Goal: Communication & Community: Answer question/provide support

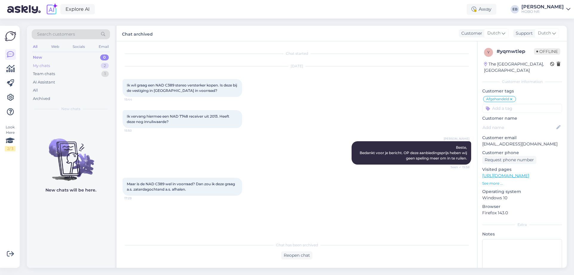
click at [58, 63] on div "My chats 2" at bounding box center [71, 66] width 78 height 8
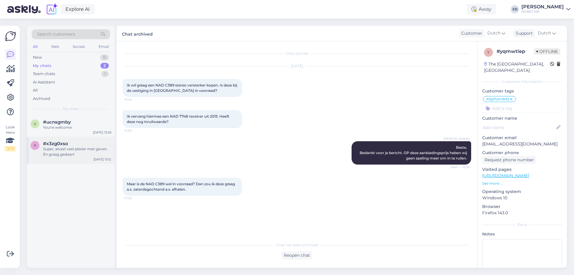
click at [80, 148] on div "Super, alvast veel plezier met geven. En graag gedaan!" at bounding box center [77, 151] width 68 height 11
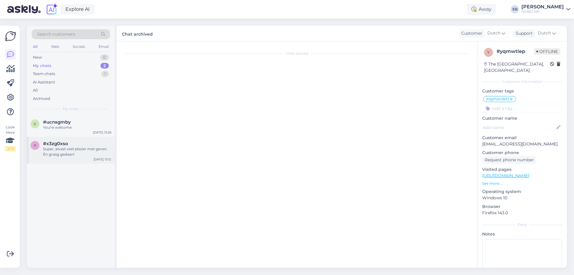
scroll to position [271, 0]
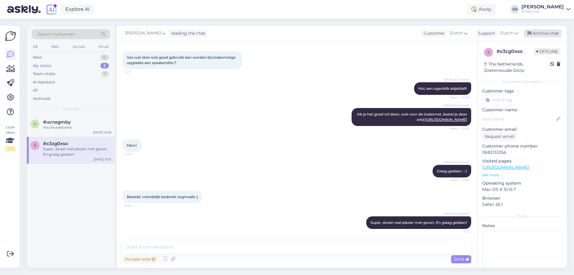
click at [548, 34] on div "Archive chat" at bounding box center [543, 33] width 38 height 8
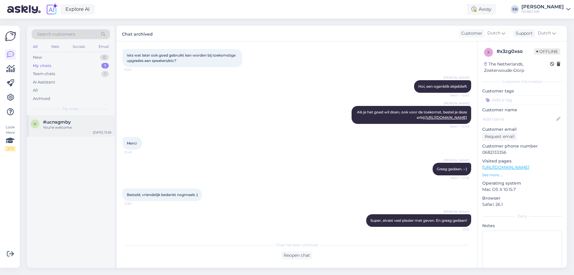
click at [75, 131] on div "u #ucnsgmby You're welcome [DATE] 13:28" at bounding box center [71, 126] width 88 height 22
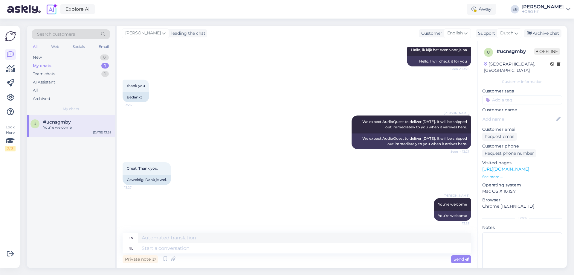
click at [75, 127] on div "You're welcome" at bounding box center [77, 127] width 68 height 5
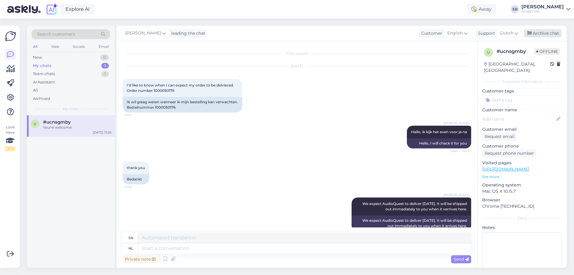
click at [538, 31] on div "Archive chat" at bounding box center [543, 33] width 38 height 8
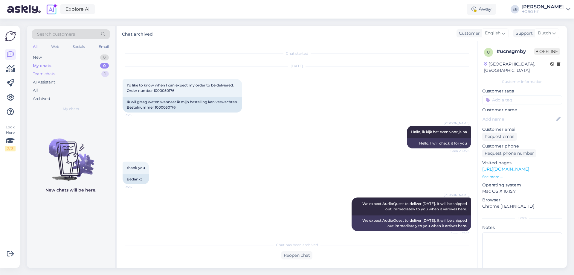
click at [62, 75] on div "Team chats 1" at bounding box center [71, 74] width 78 height 8
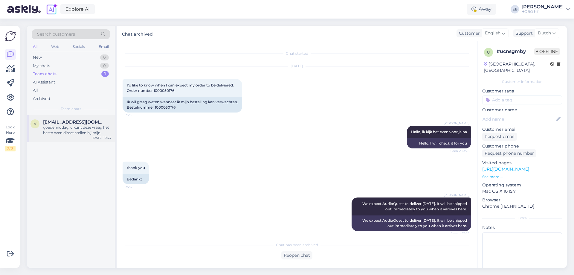
click at [92, 128] on div "goedemiddag, u kunt deze vraag het beste even direct stellen bij mijn collega's…" at bounding box center [77, 130] width 68 height 11
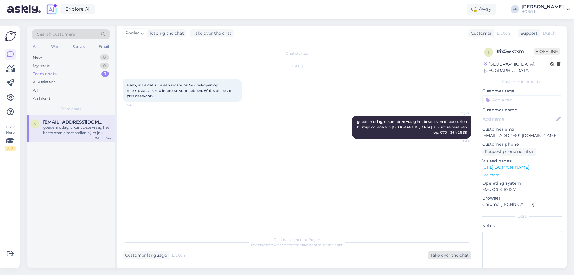
click at [451, 256] on div "Take over the chat" at bounding box center [449, 255] width 43 height 8
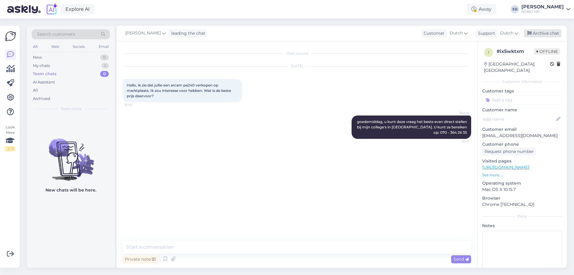
click at [552, 32] on div "Archive chat" at bounding box center [543, 33] width 38 height 8
click at [86, 58] on div "New 0" at bounding box center [71, 57] width 78 height 8
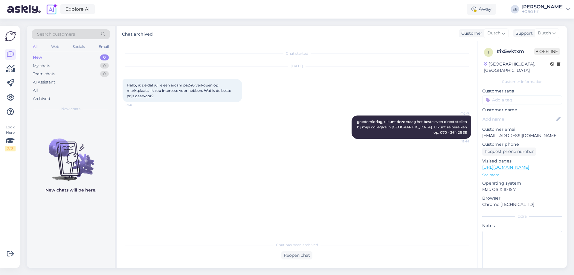
click at [264, 182] on div "Chat started [DATE] Hallo, ik zie dat jullie een arcam pa240 verkopen op marktp…" at bounding box center [300, 140] width 354 height 186
click at [496, 10] on div "Away" at bounding box center [482, 9] width 30 height 11
click at [492, 32] on button "1 hour" at bounding box center [482, 32] width 17 height 7
click at [379, 126] on span "goedemiddag, u kunt deze vraag het beste even direct stellen bij mijn collega's…" at bounding box center [412, 126] width 111 height 15
